Goal: Find specific page/section: Find specific page/section

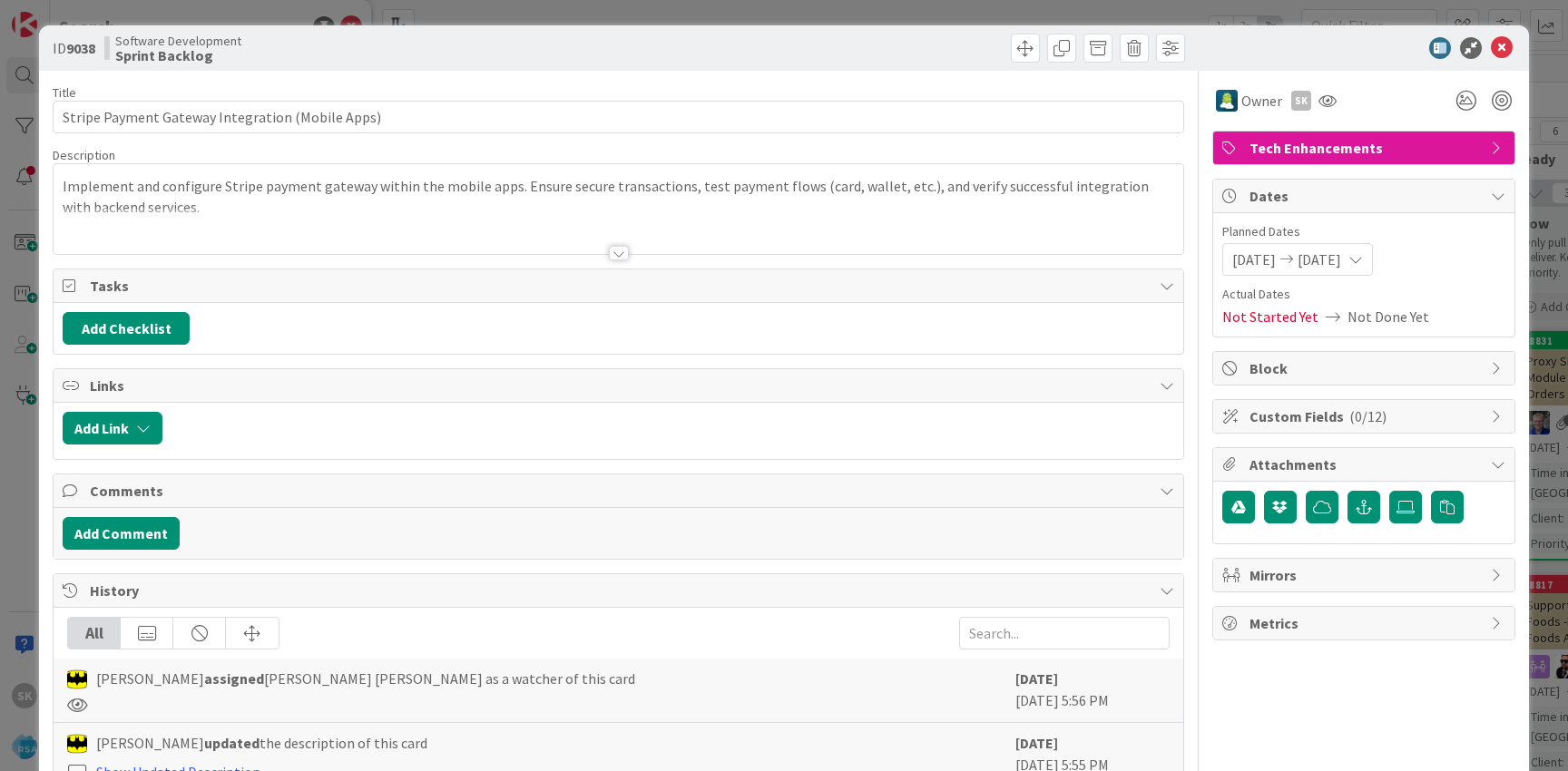
click at [85, 50] on b "9038" at bounding box center [81, 47] width 29 height 18
copy b "9038"
click at [1024, 52] on span at bounding box center [1025, 48] width 29 height 29
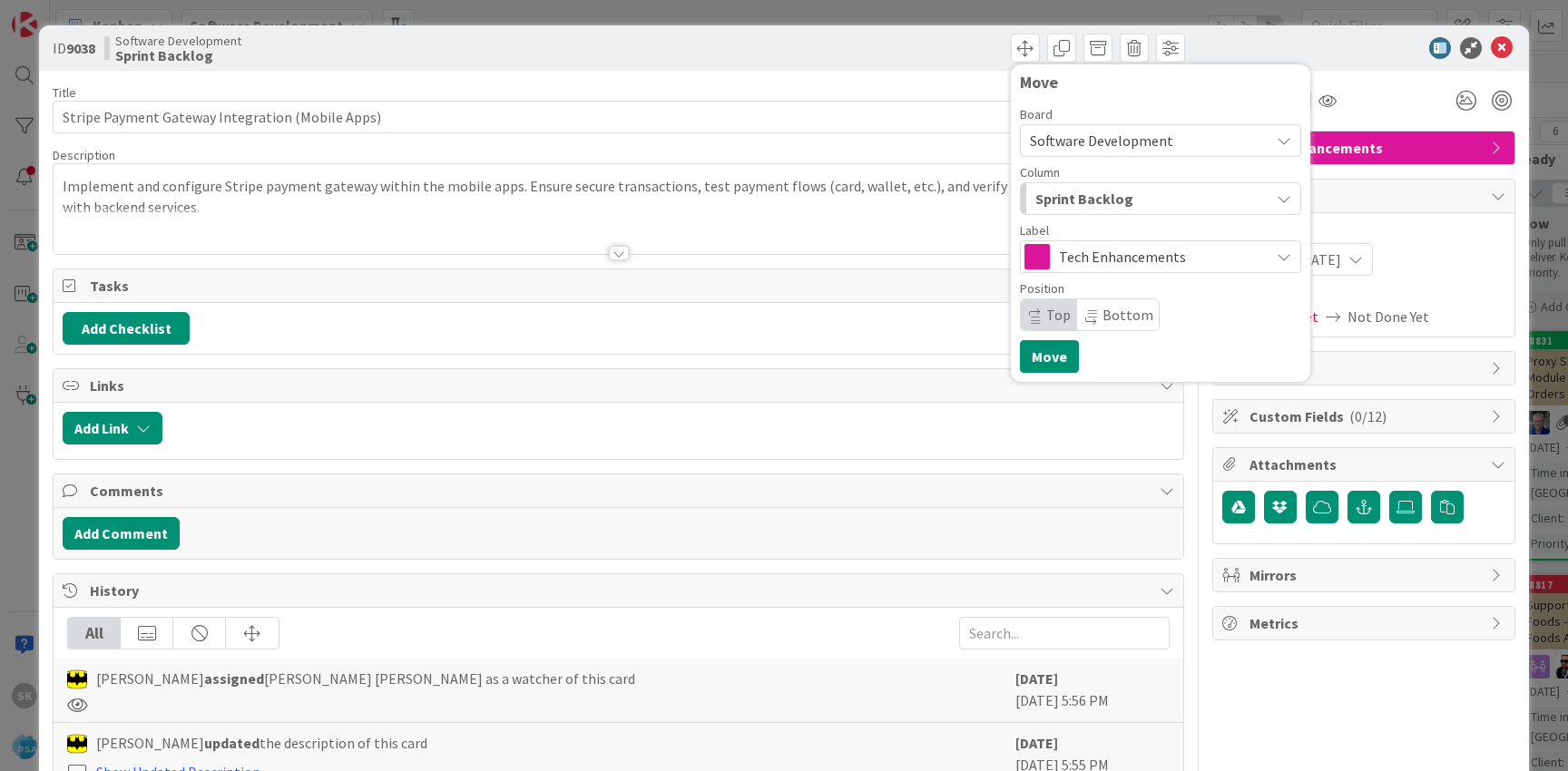
click at [1146, 198] on div "Sprint Backlog" at bounding box center [1150, 199] width 239 height 29
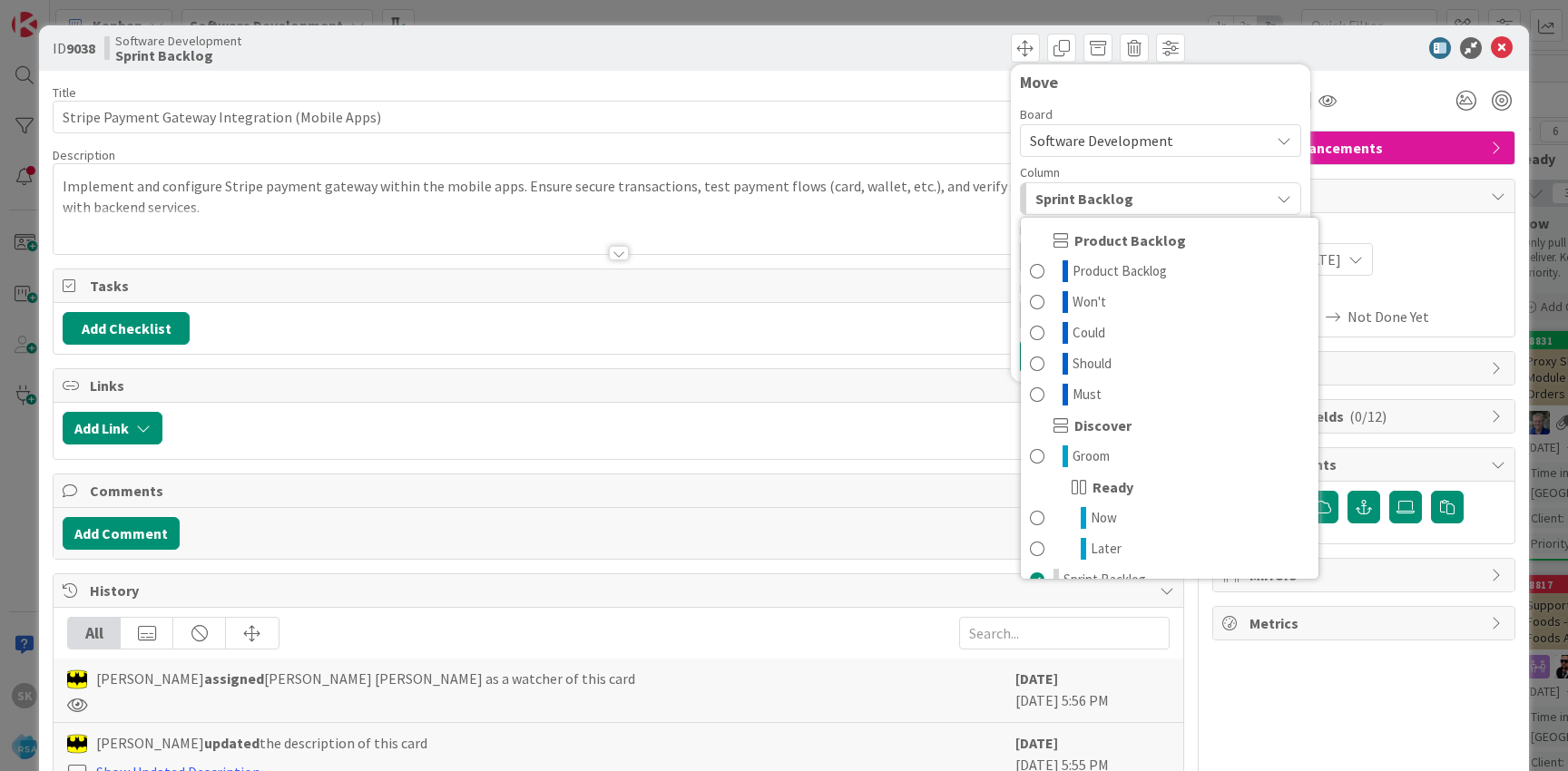
click at [746, 223] on div at bounding box center [617, 231] width 1129 height 46
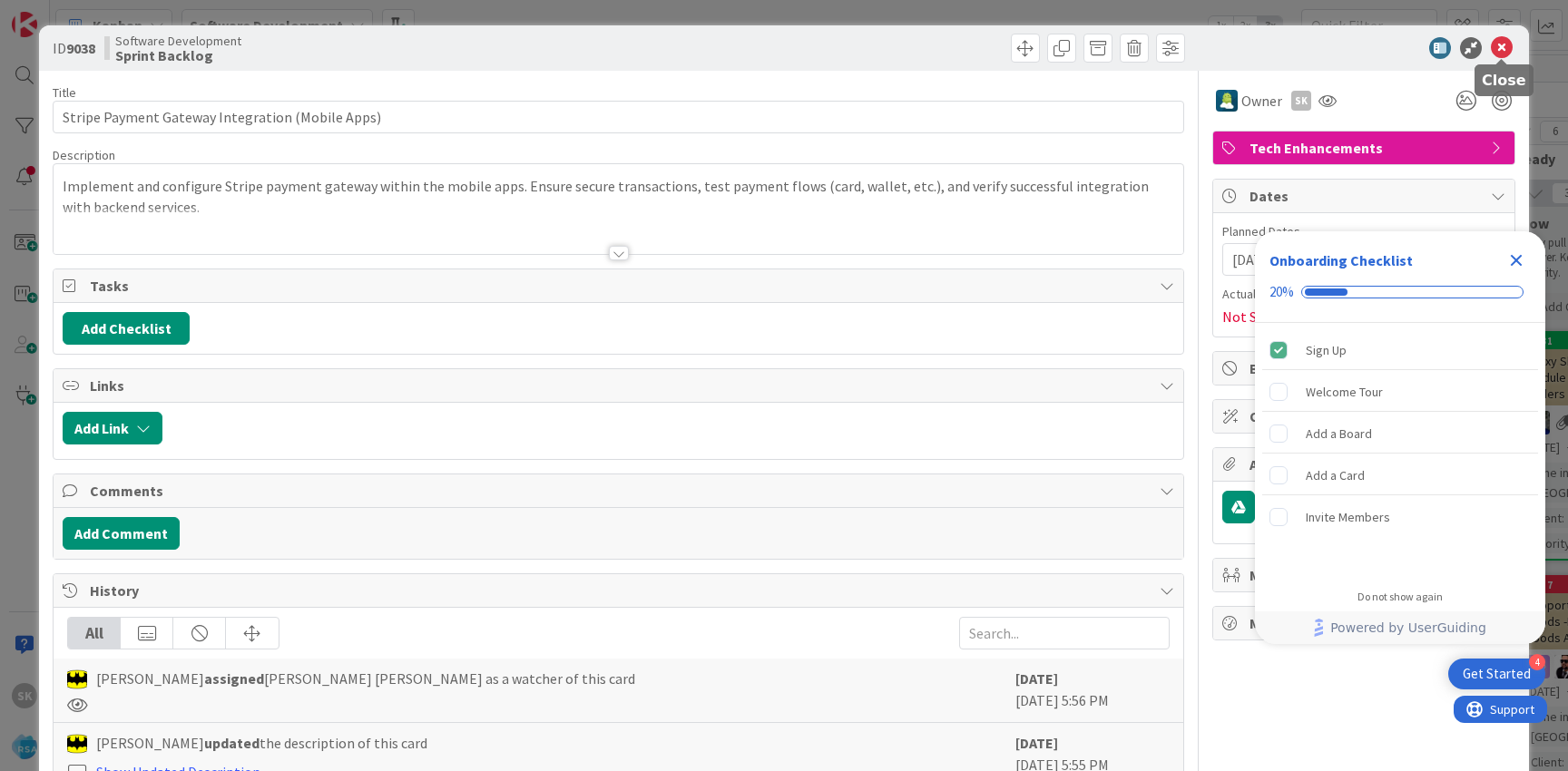
click at [1500, 52] on icon at bounding box center [1501, 48] width 22 height 22
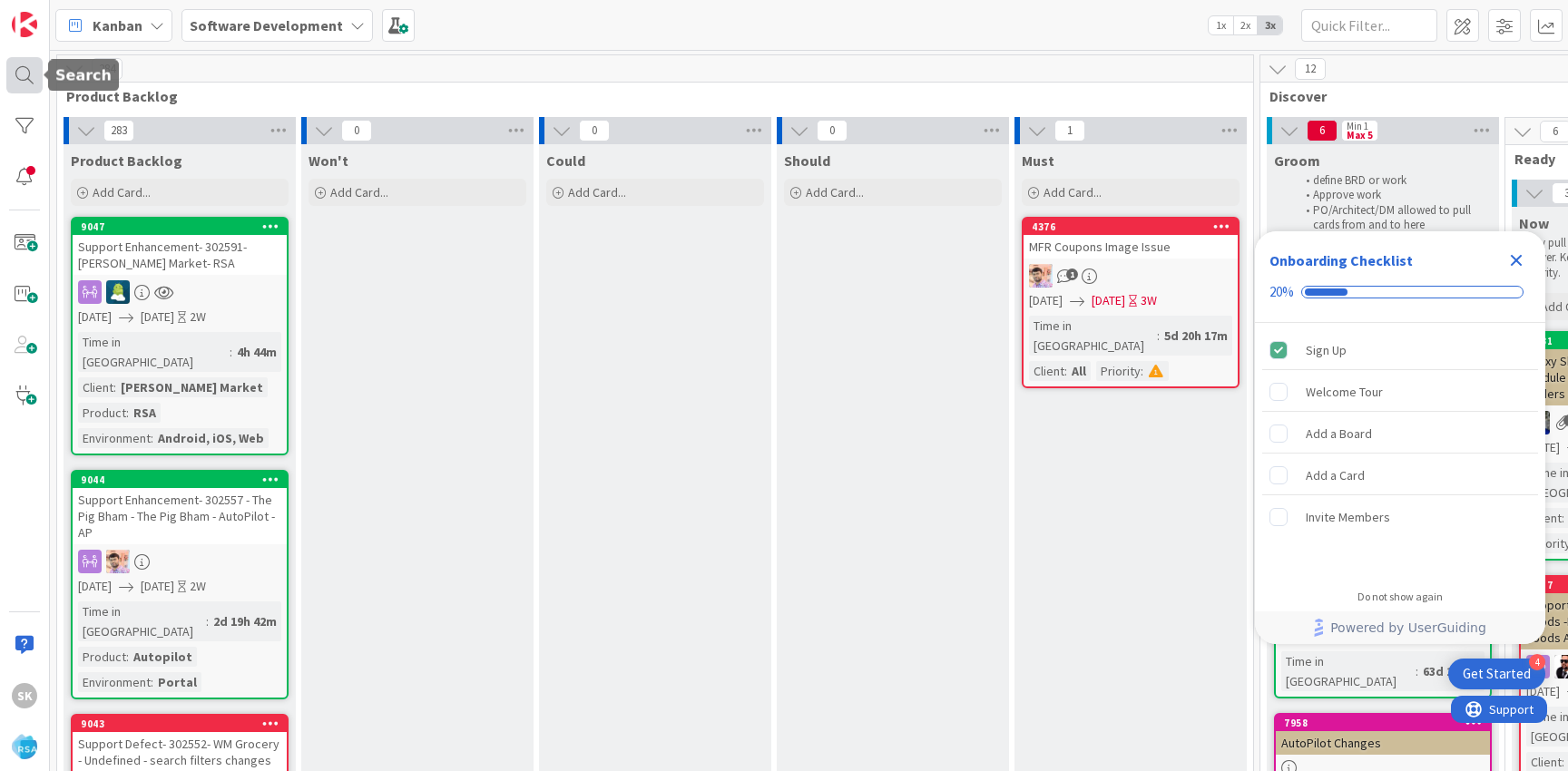
click at [14, 75] on div at bounding box center [25, 75] width 37 height 37
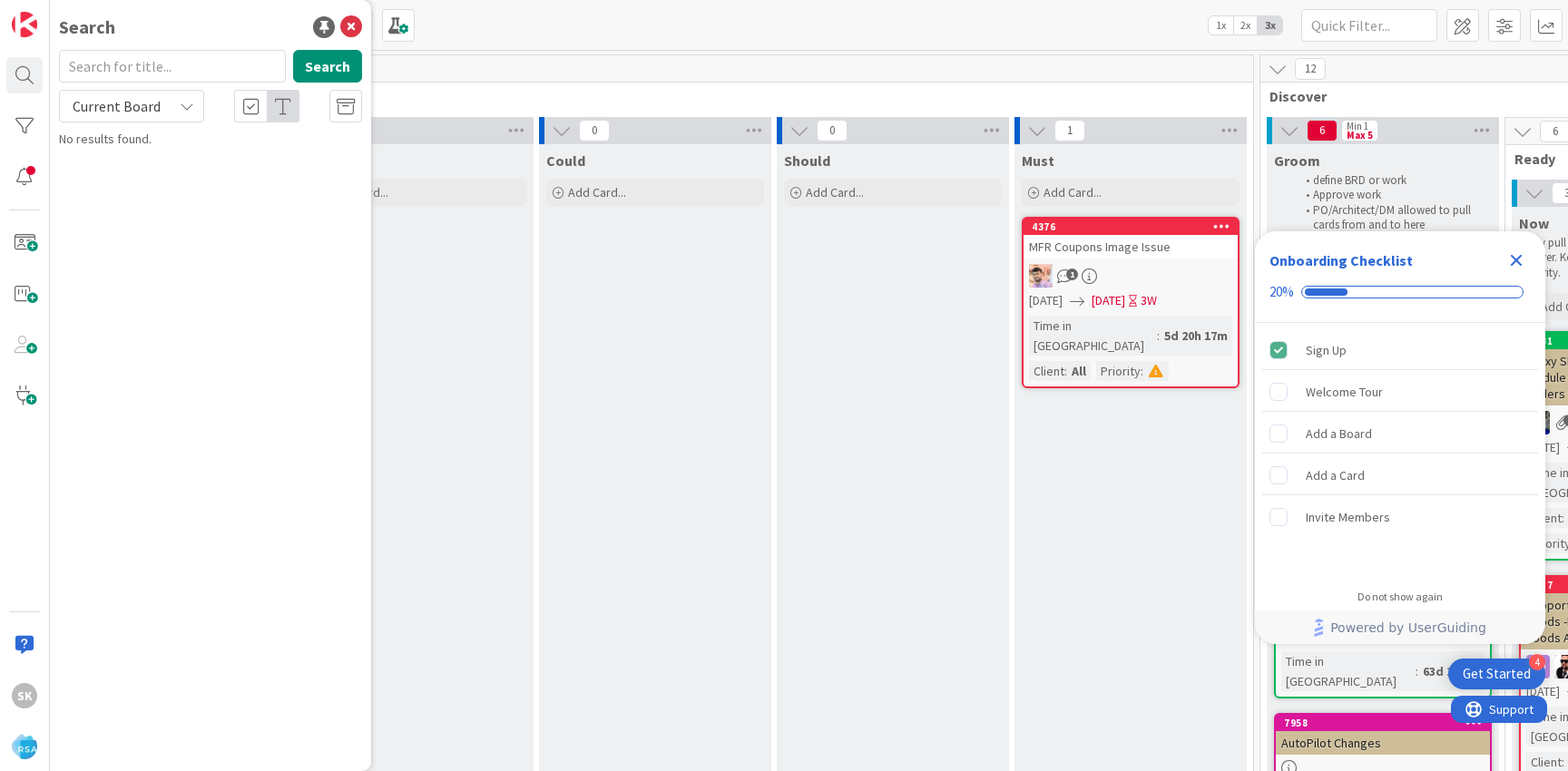
click at [164, 63] on input "text" at bounding box center [172, 67] width 227 height 33
click at [186, 68] on input "[URL][DOMAIN_NAME]" at bounding box center [172, 67] width 227 height 33
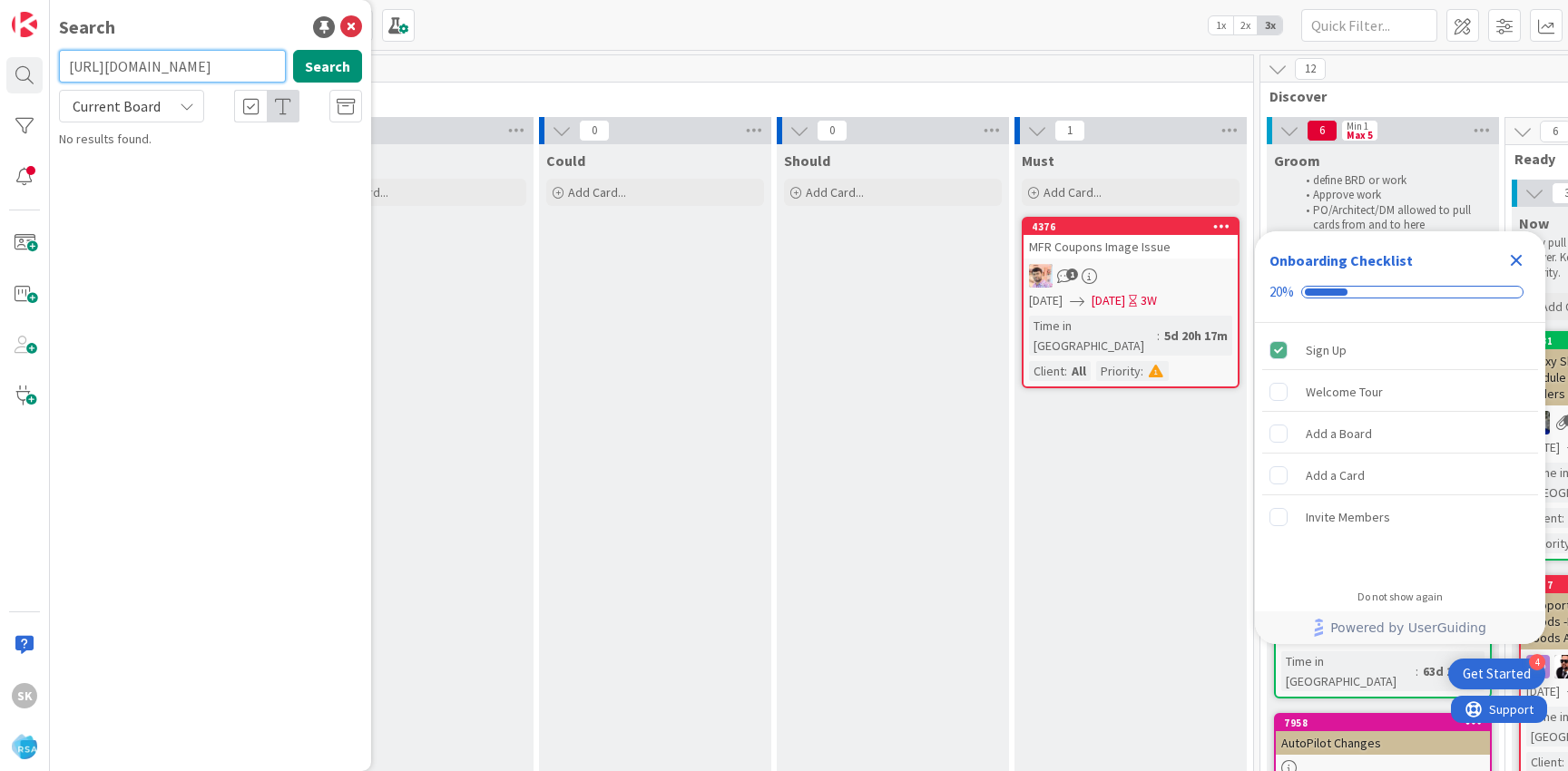
click at [144, 62] on input "[URL][DOMAIN_NAME]" at bounding box center [172, 67] width 227 height 33
paste input "8788"
click at [159, 70] on input "8788" at bounding box center [172, 67] width 227 height 33
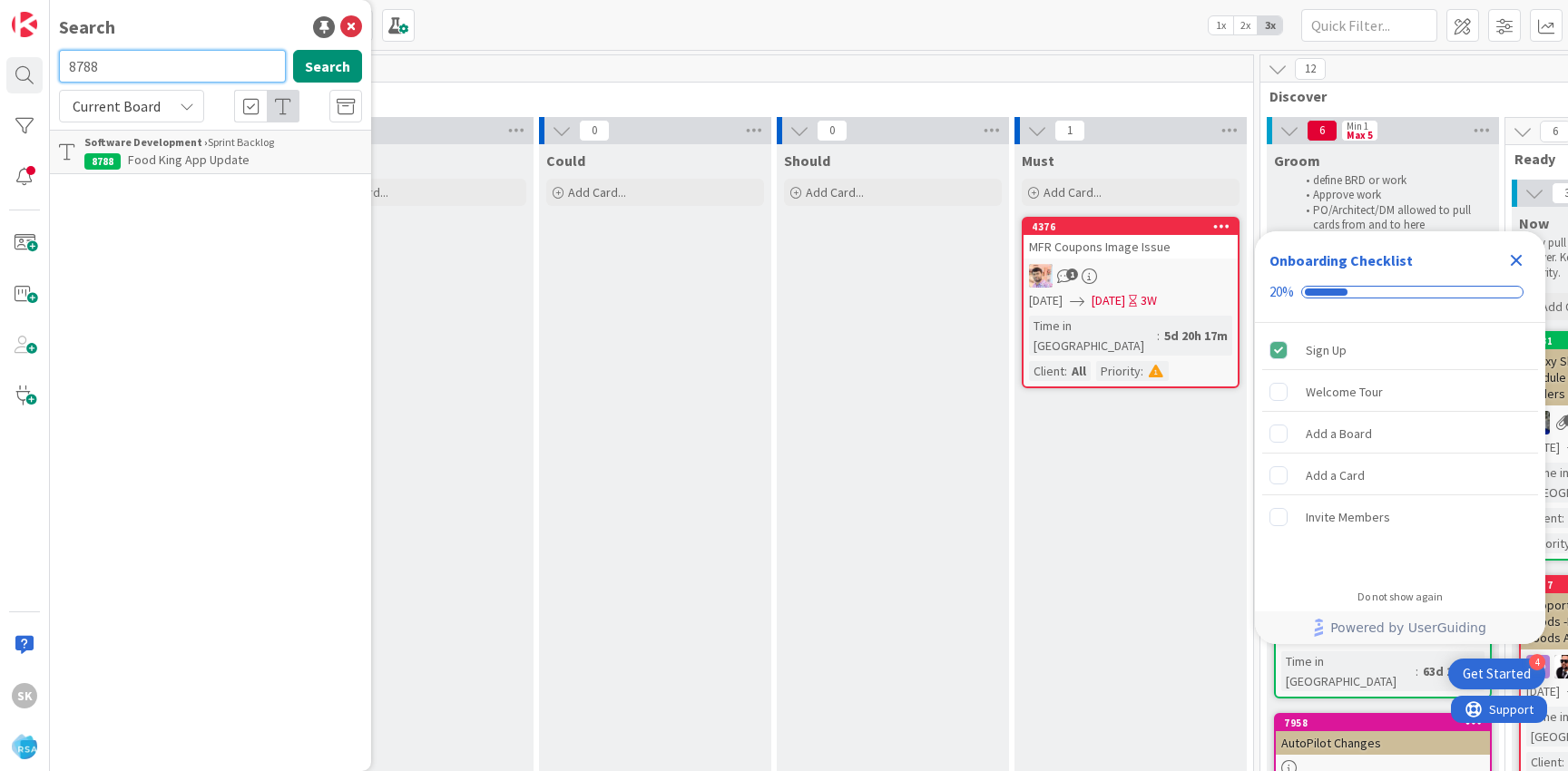
click at [159, 70] on input "8788" at bounding box center [172, 67] width 227 height 33
paste input "9"
click at [143, 66] on input "8789" at bounding box center [172, 67] width 227 height 33
click at [143, 65] on input "8789" at bounding box center [172, 67] width 227 height 33
paste input "90"
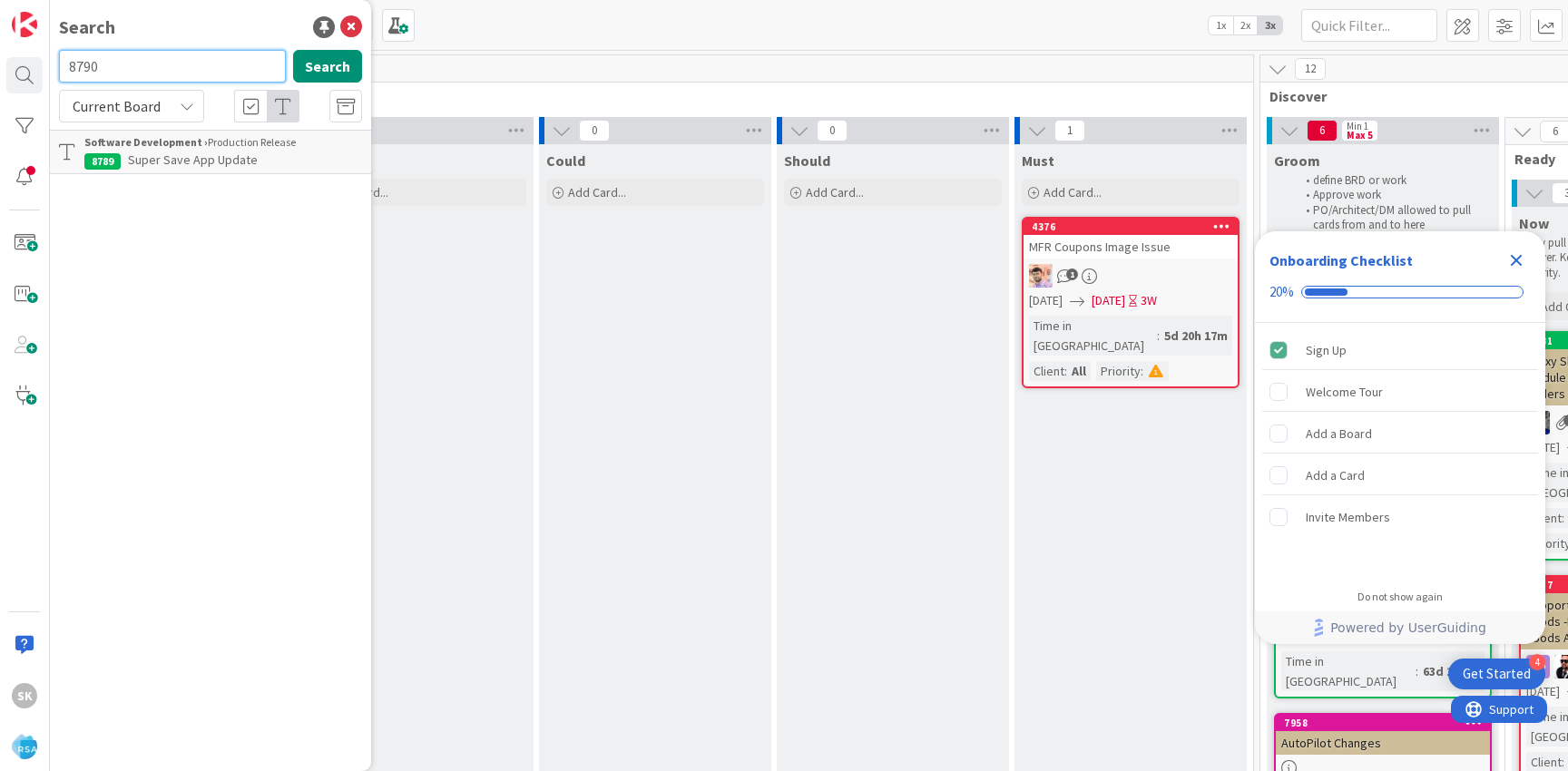
type input "8790"
click at [180, 159] on span "Lowes Signature App Update" at bounding box center [206, 159] width 157 height 16
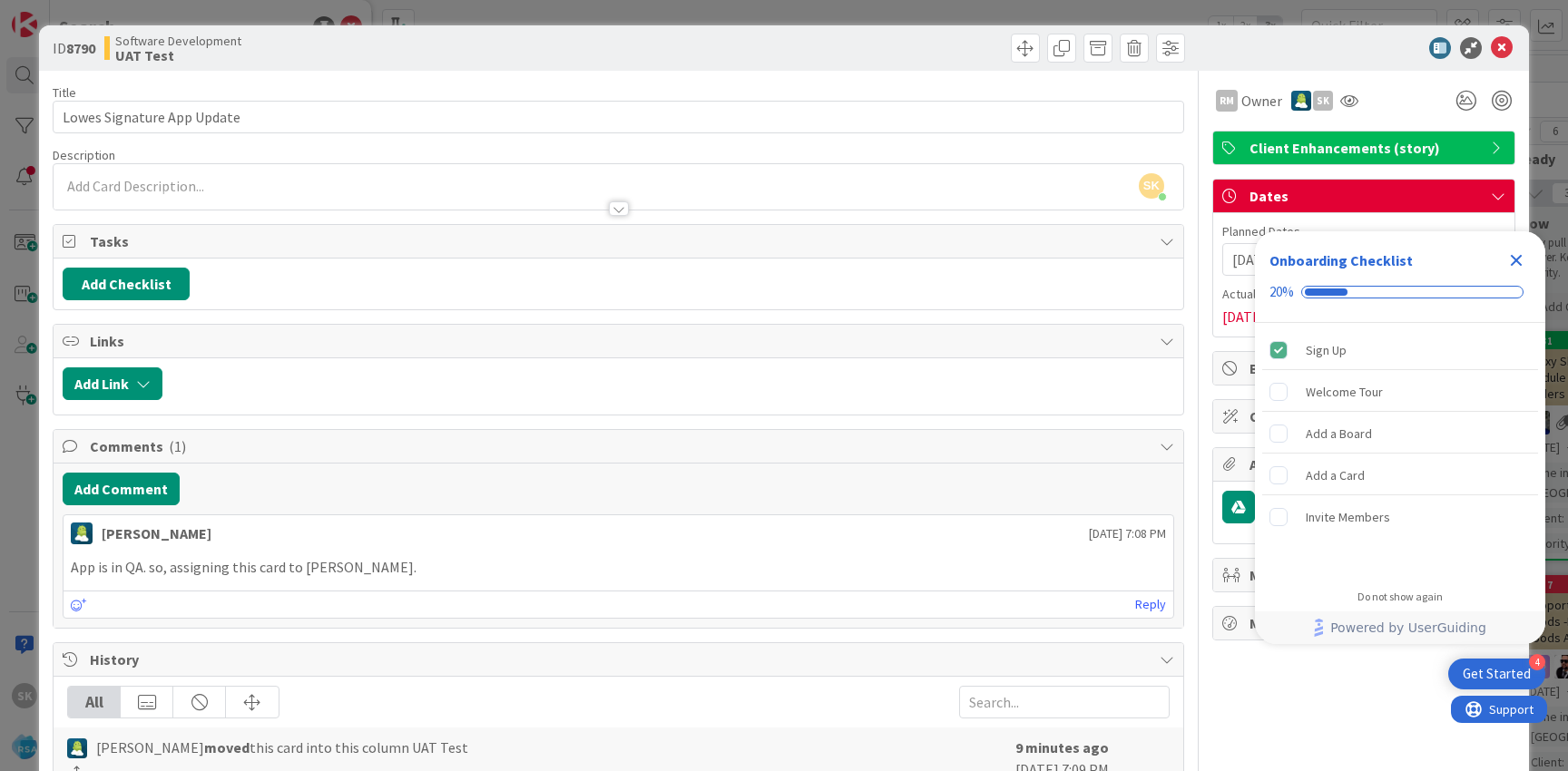
click at [84, 44] on b "8790" at bounding box center [81, 47] width 29 height 18
